Goal: Information Seeking & Learning: Find specific fact

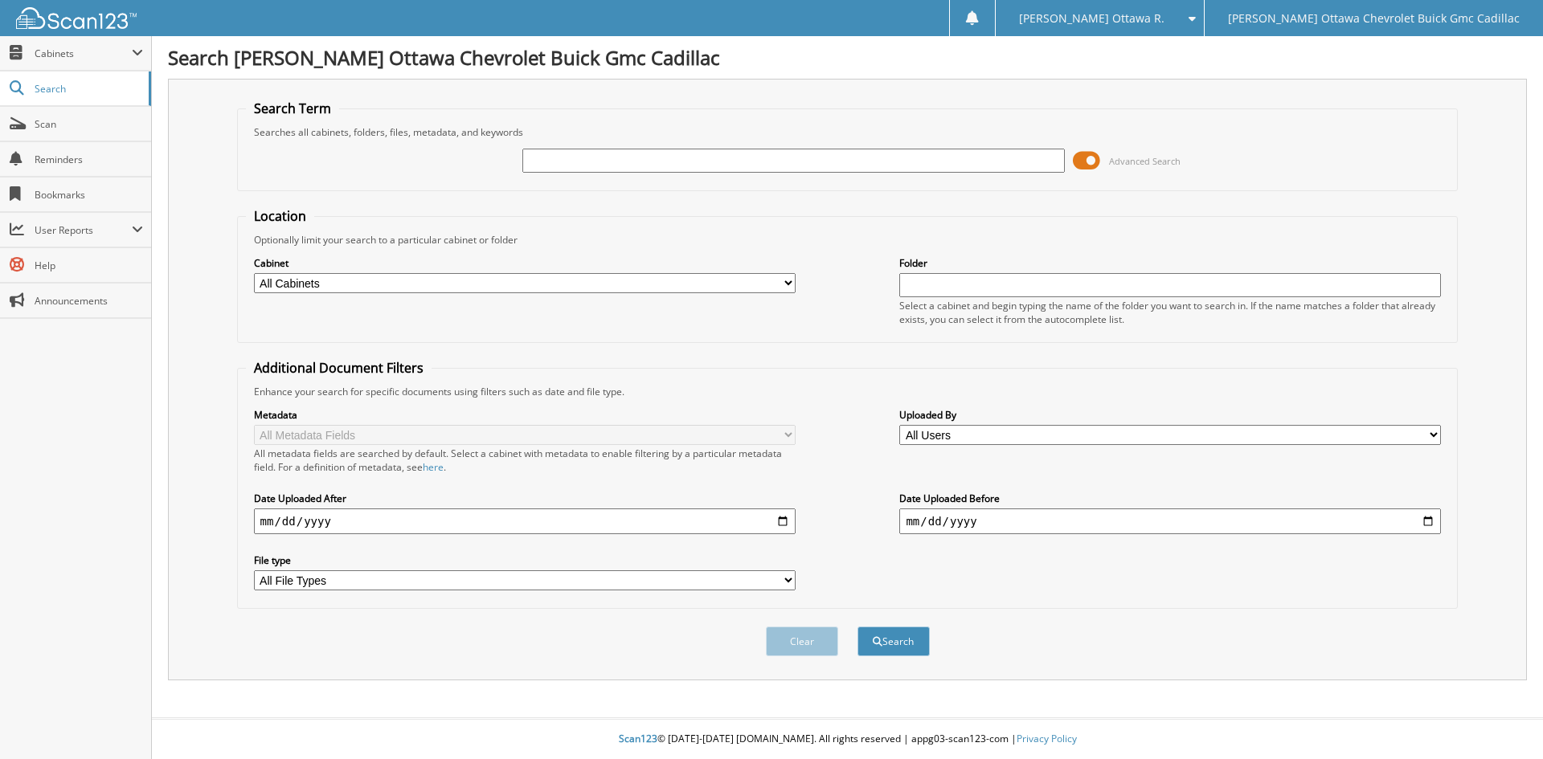
click at [637, 151] on input "text" at bounding box center [793, 161] width 542 height 24
drag, startPoint x: 607, startPoint y: 181, endPoint x: 698, endPoint y: 196, distance: 92.9
click at [698, 196] on form "Search Term Searches all cabinets, folders, files, metadata, and keywords Advan…" at bounding box center [848, 387] width 1222 height 575
click at [693, 171] on input "text" at bounding box center [793, 161] width 542 height 24
paste input "R11046"
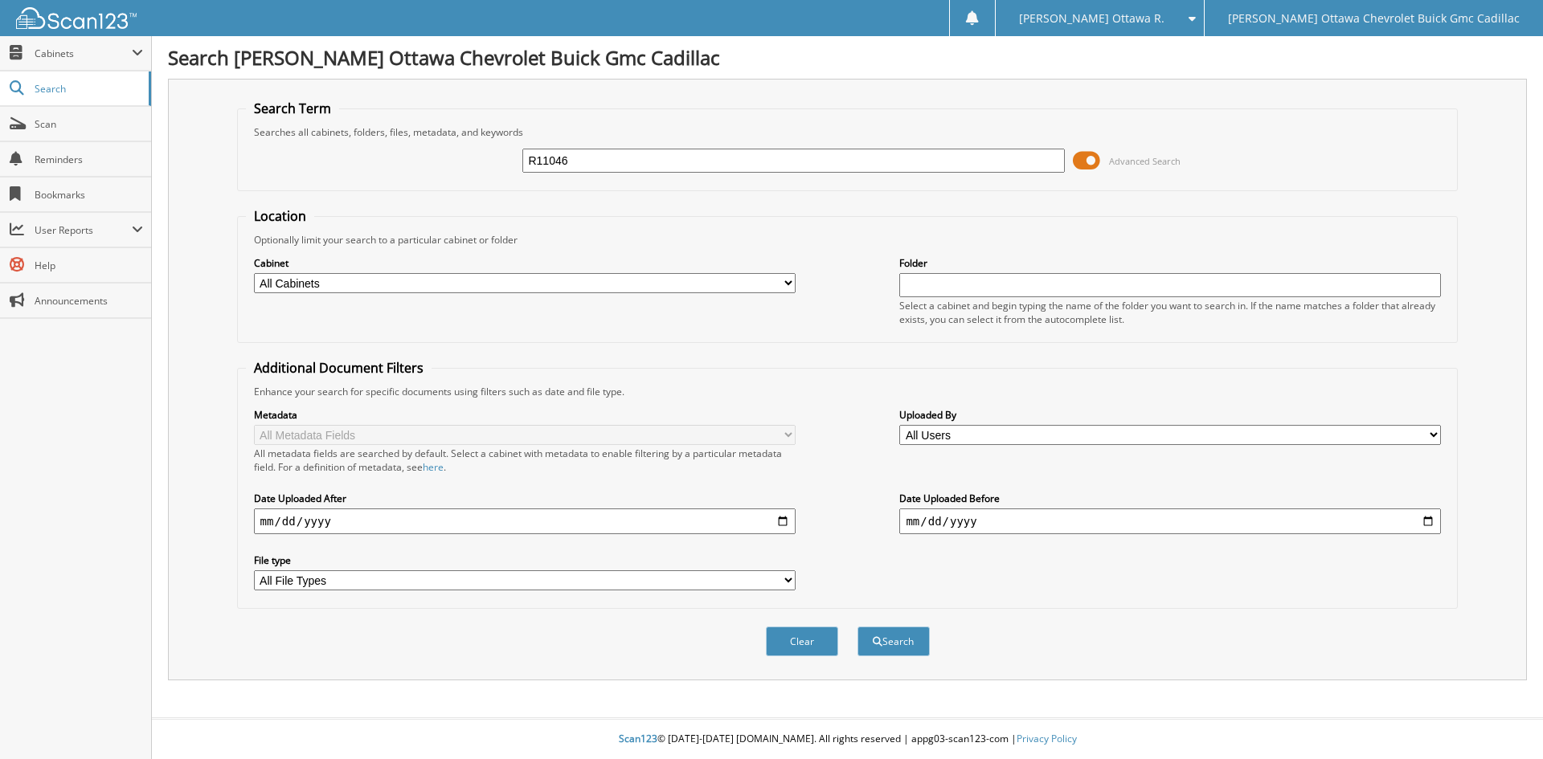
type input "R11046"
click at [858, 627] on button "Search" at bounding box center [894, 642] width 72 height 30
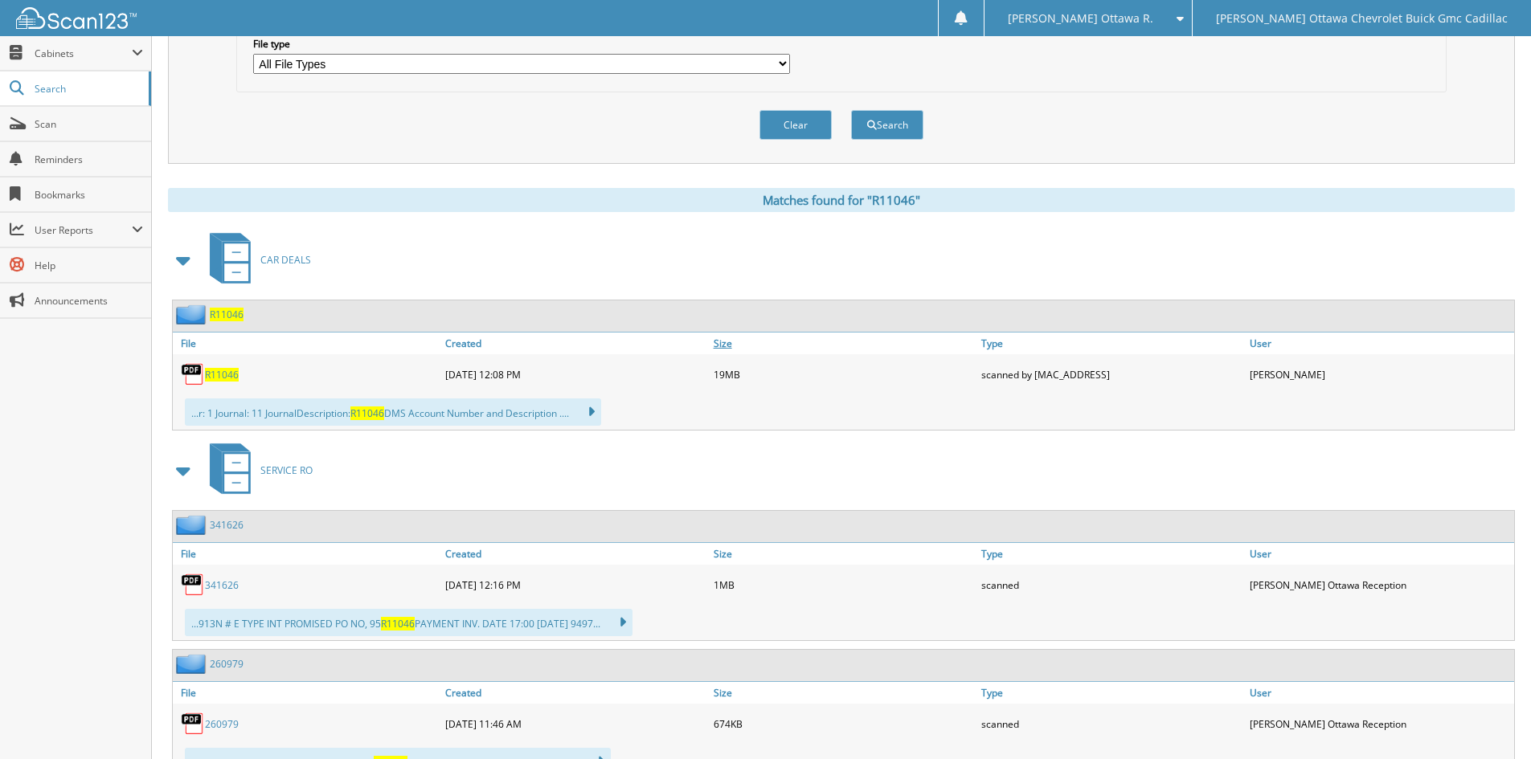
scroll to position [669, 0]
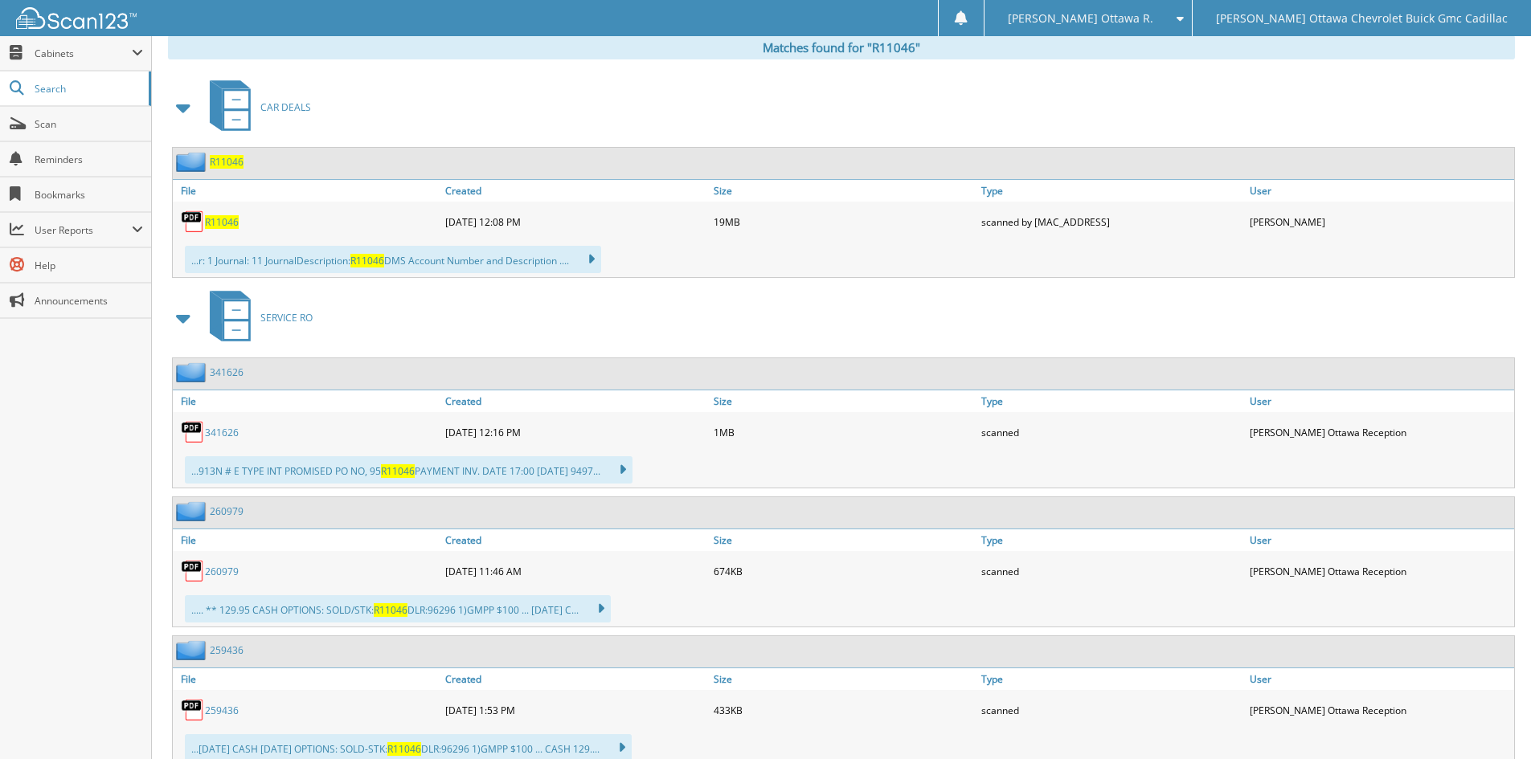
click at [222, 221] on span "R11046" at bounding box center [222, 222] width 34 height 14
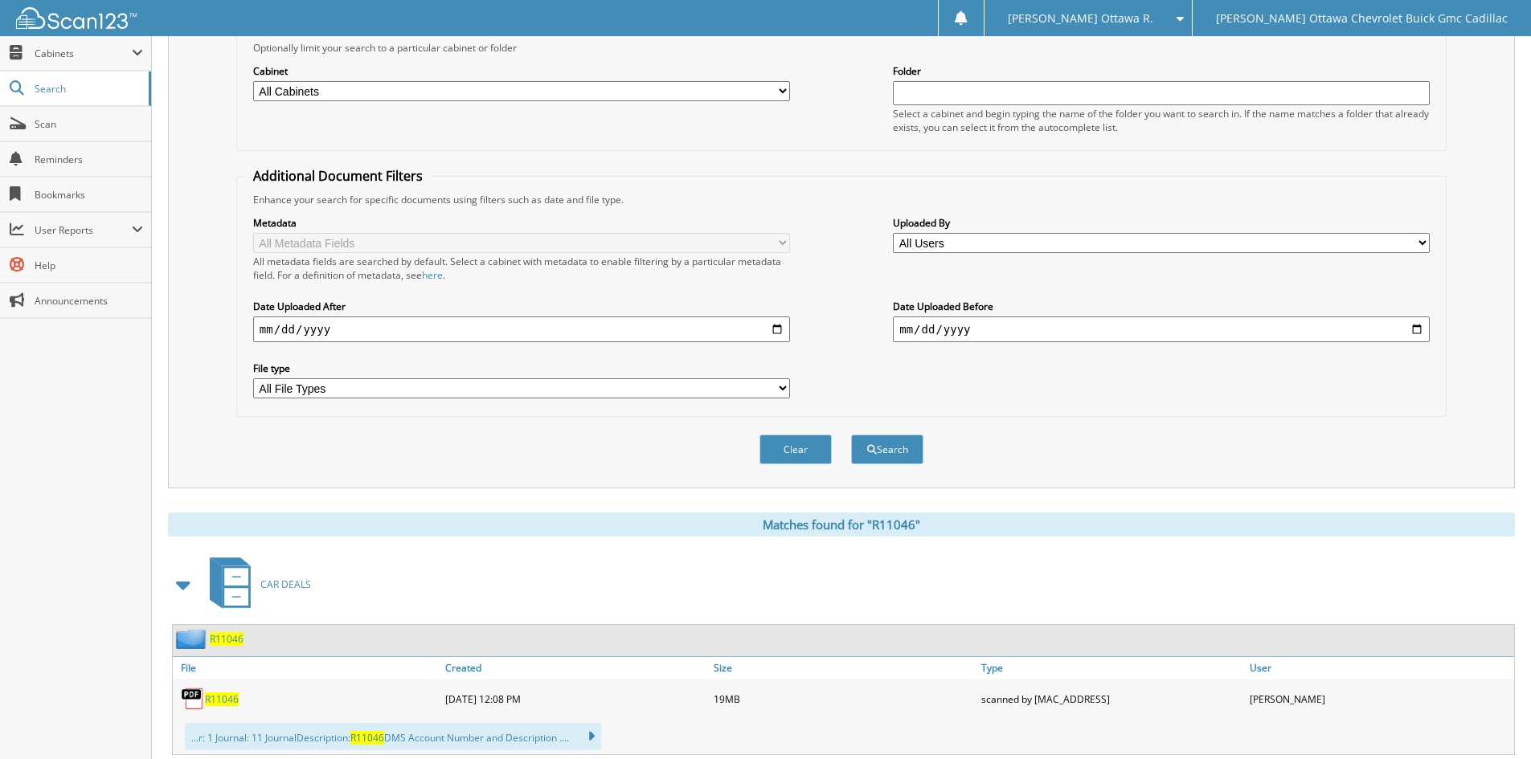
scroll to position [0, 0]
